Goal: Navigation & Orientation: Find specific page/section

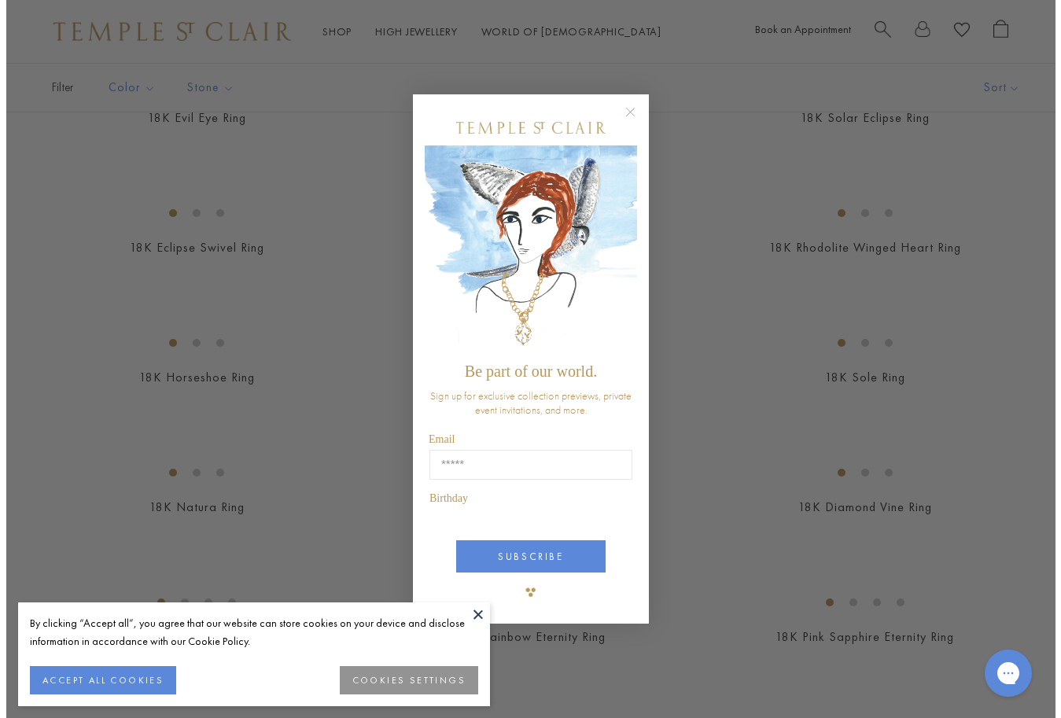
scroll to position [1108, 0]
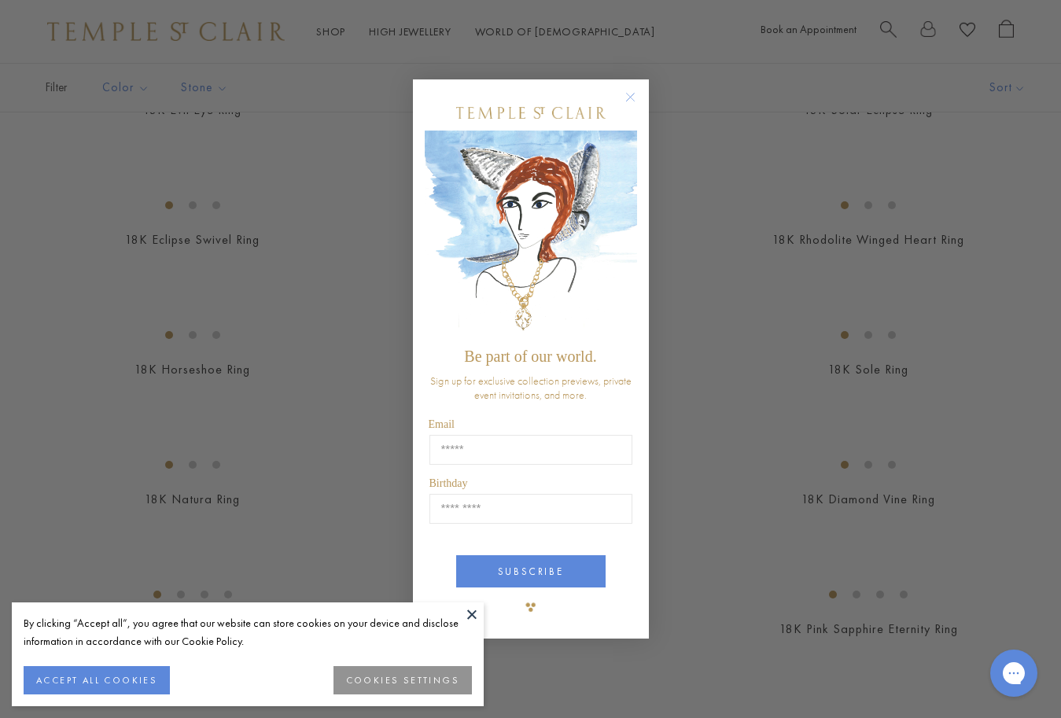
click at [735, 185] on div "Close dialog Be part of our world. Sign up for exclusive collection previews, p…" at bounding box center [530, 359] width 1061 height 718
click at [629, 98] on icon "Close dialog" at bounding box center [631, 97] width 20 height 20
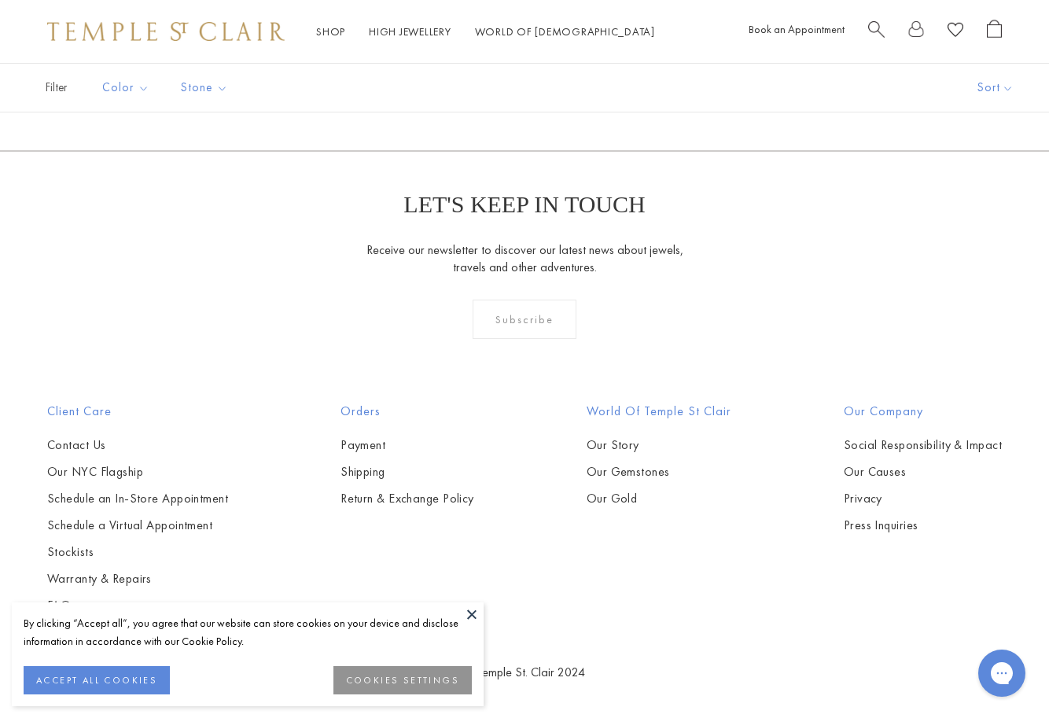
scroll to position [5840, 0]
click at [472, 615] on button at bounding box center [472, 615] width 24 height 24
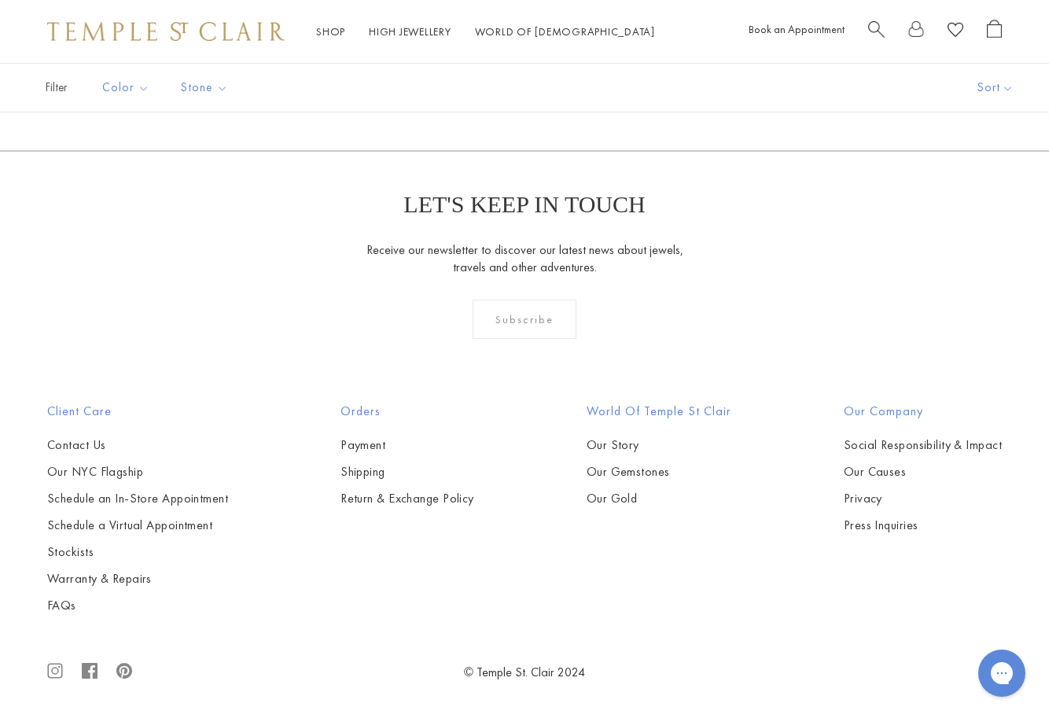
scroll to position [6257, 0]
click at [519, 87] on link "2" at bounding box center [525, 65] width 51 height 43
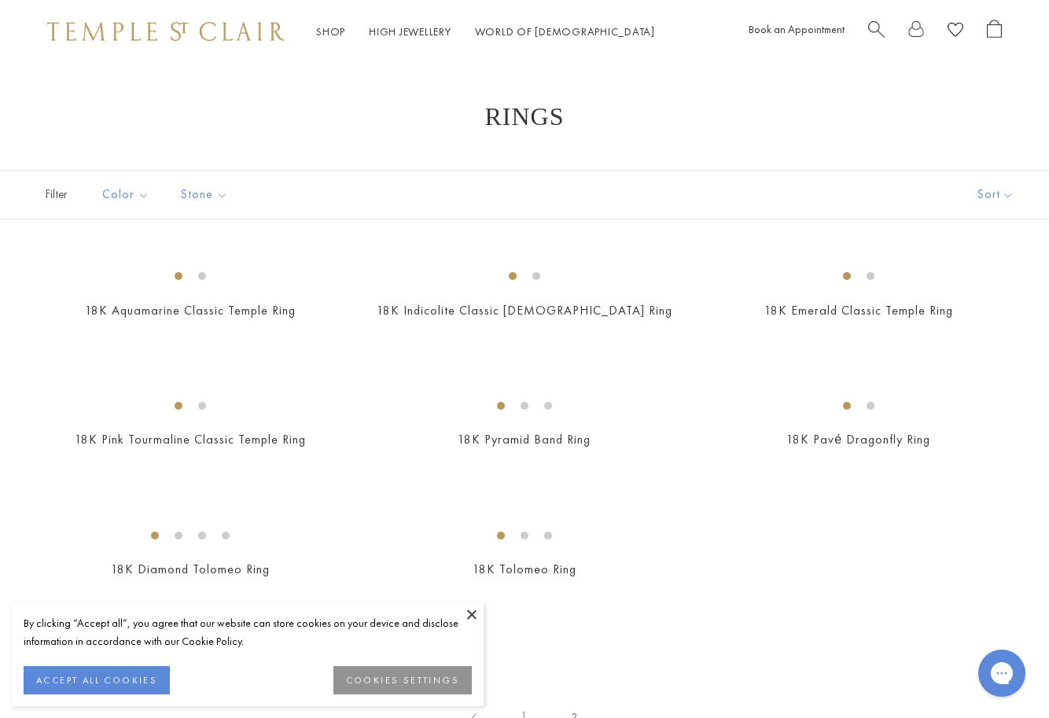
click at [330, 26] on link "Shop Shop" at bounding box center [330, 31] width 29 height 14
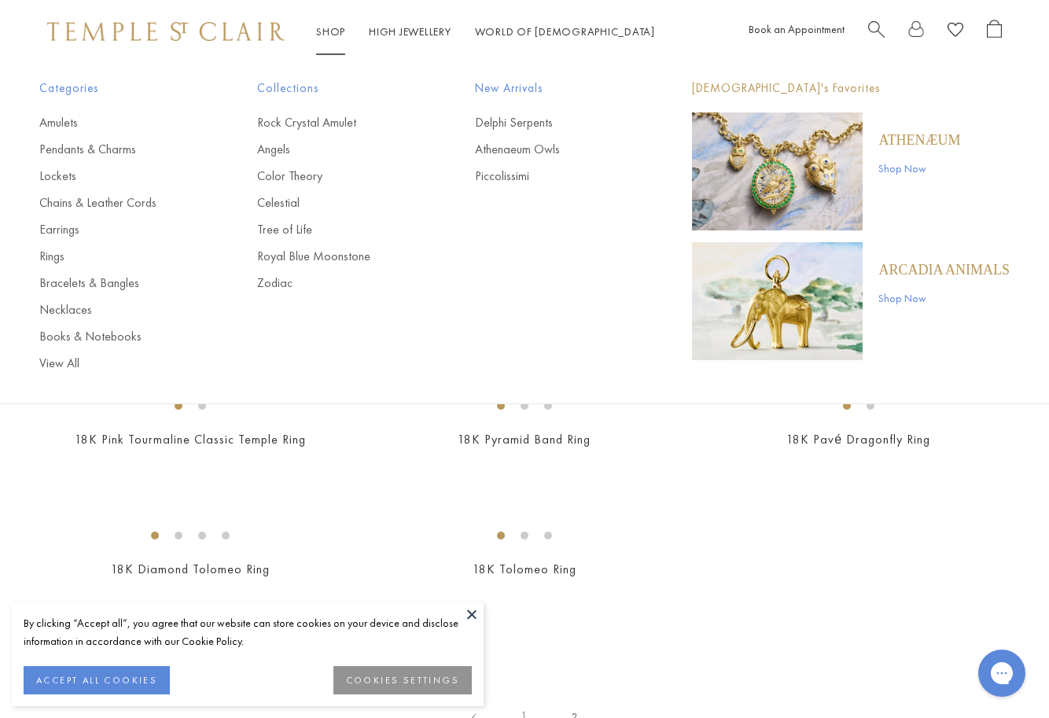
click at [147, 26] on img at bounding box center [166, 31] width 238 height 19
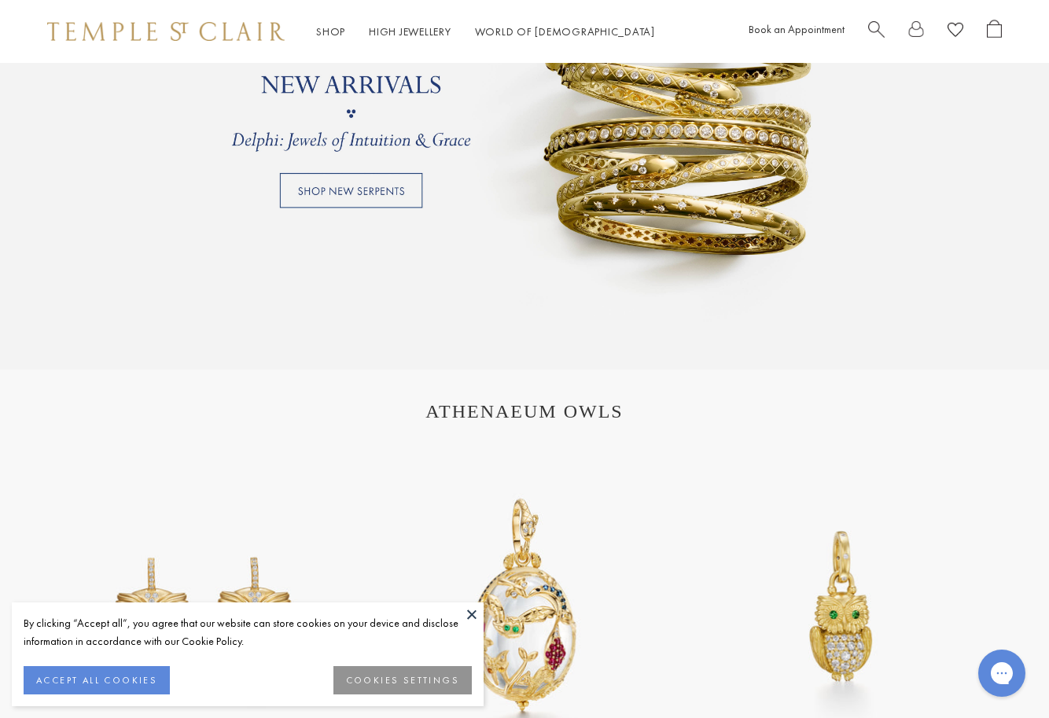
scroll to position [1302, 0]
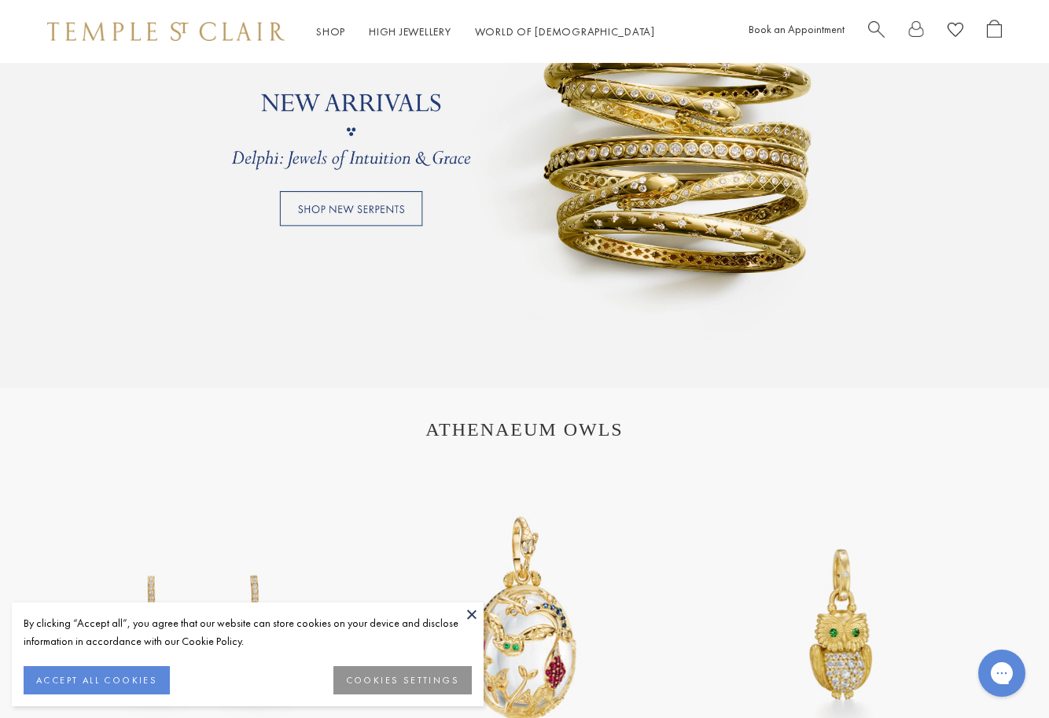
click at [330, 206] on link at bounding box center [524, 131] width 1049 height 511
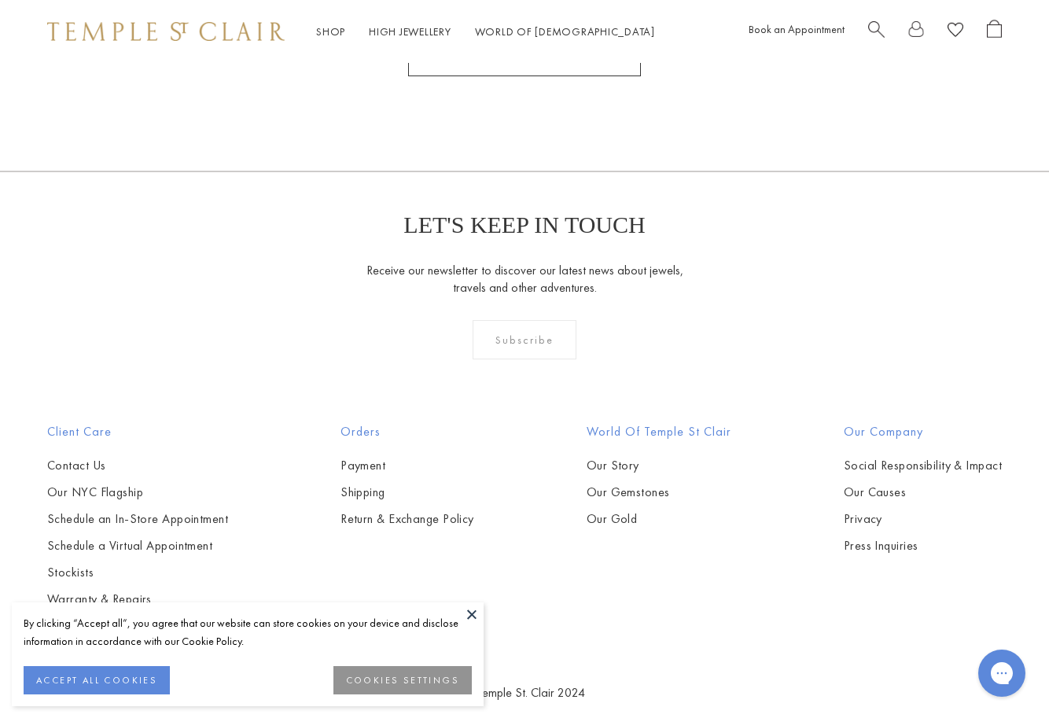
scroll to position [2524, 0]
